Goal: Task Accomplishment & Management: Manage account settings

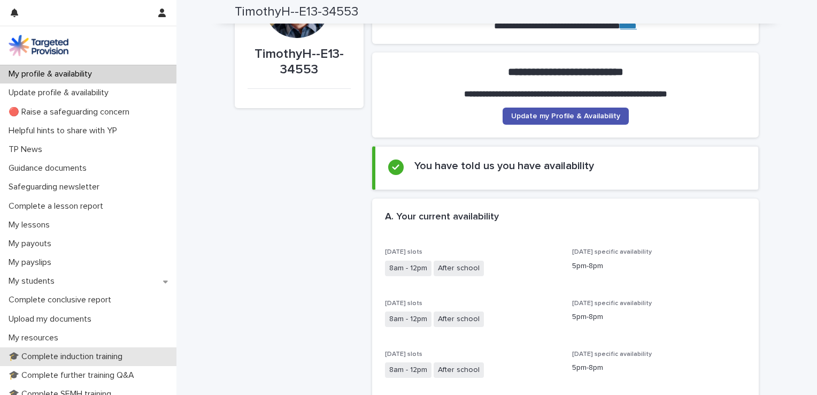
scroll to position [86, 0]
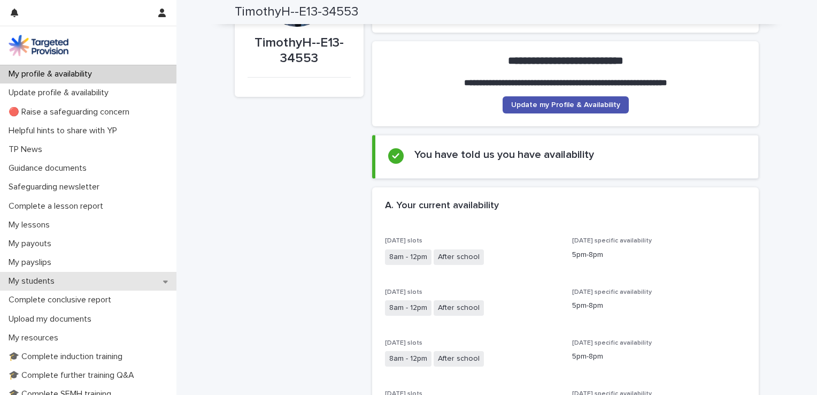
click at [34, 283] on p "My students" at bounding box center [33, 281] width 59 height 10
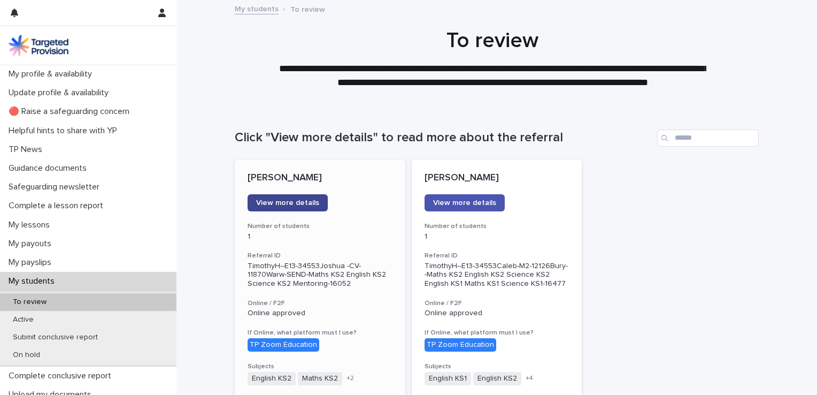
click at [305, 197] on link "View more details" at bounding box center [288, 202] width 80 height 17
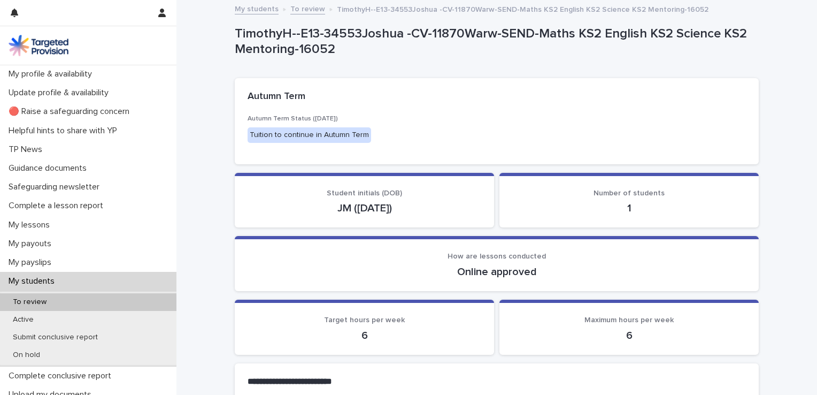
click at [45, 283] on p "My students" at bounding box center [33, 281] width 59 height 10
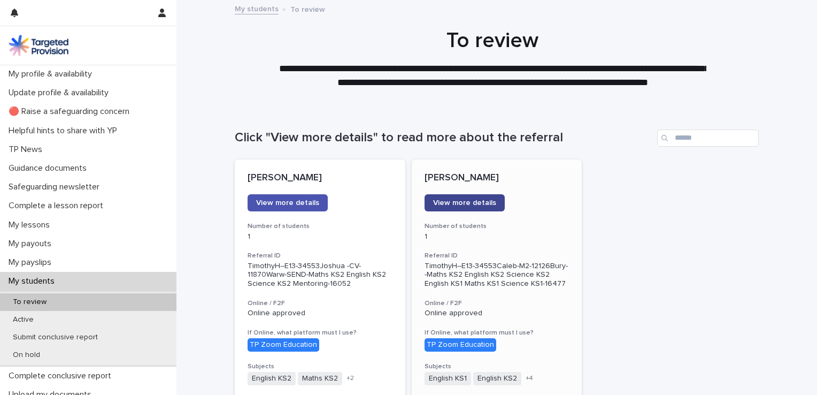
click at [459, 205] on span "View more details" at bounding box center [464, 202] width 63 height 7
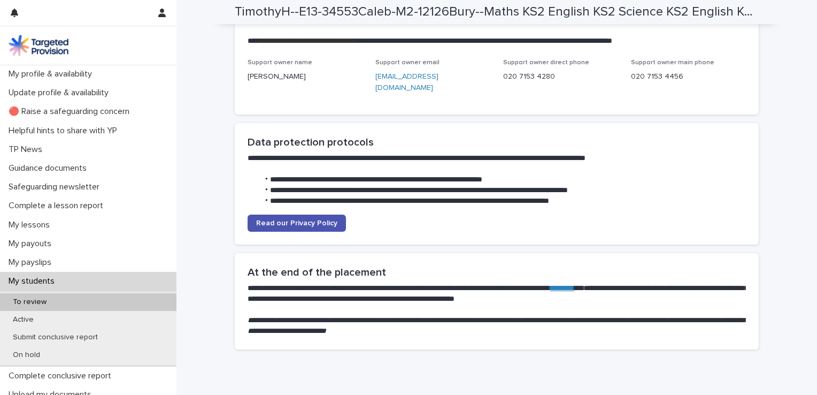
scroll to position [2661, 0]
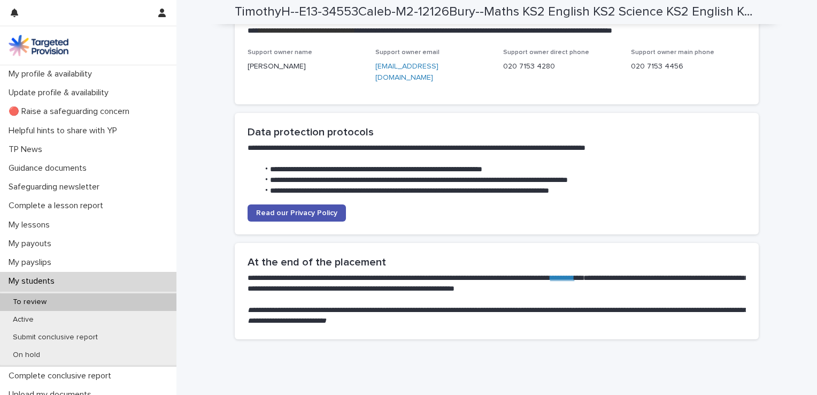
click at [415, 63] on link "[EMAIL_ADDRESS][DOMAIN_NAME]" at bounding box center [406, 72] width 63 height 19
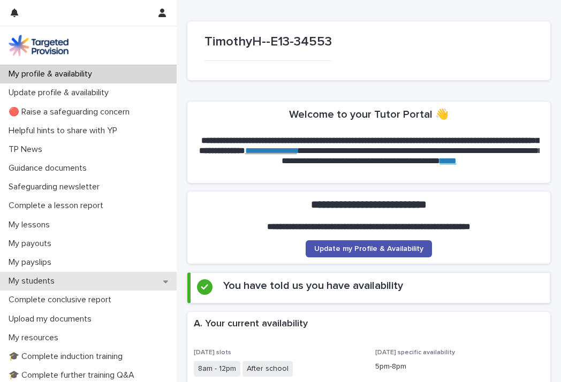
click at [48, 282] on p "My students" at bounding box center [33, 281] width 59 height 10
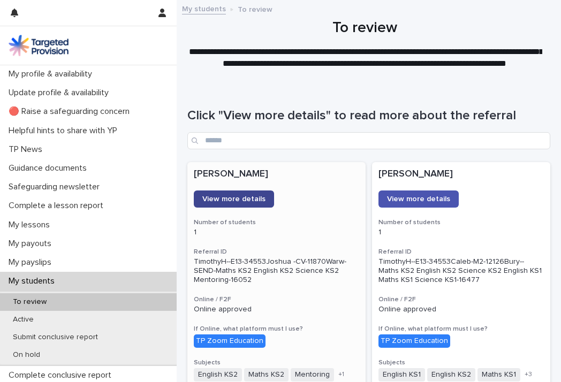
click at [239, 197] on span "View more details" at bounding box center [233, 198] width 63 height 7
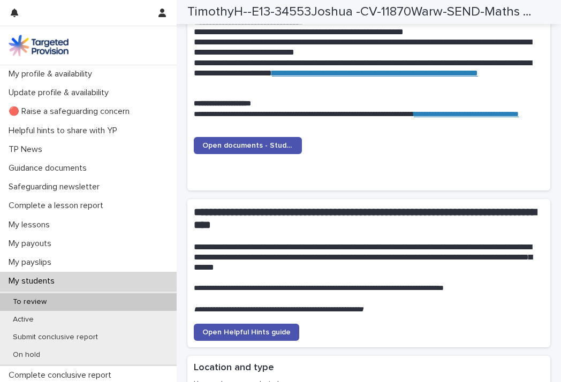
scroll to position [1070, 0]
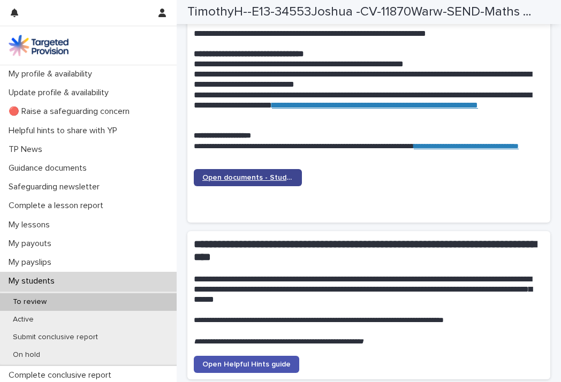
click at [252, 174] on span "Open documents - Student 1" at bounding box center [247, 177] width 91 height 7
